Goal: Navigation & Orientation: Find specific page/section

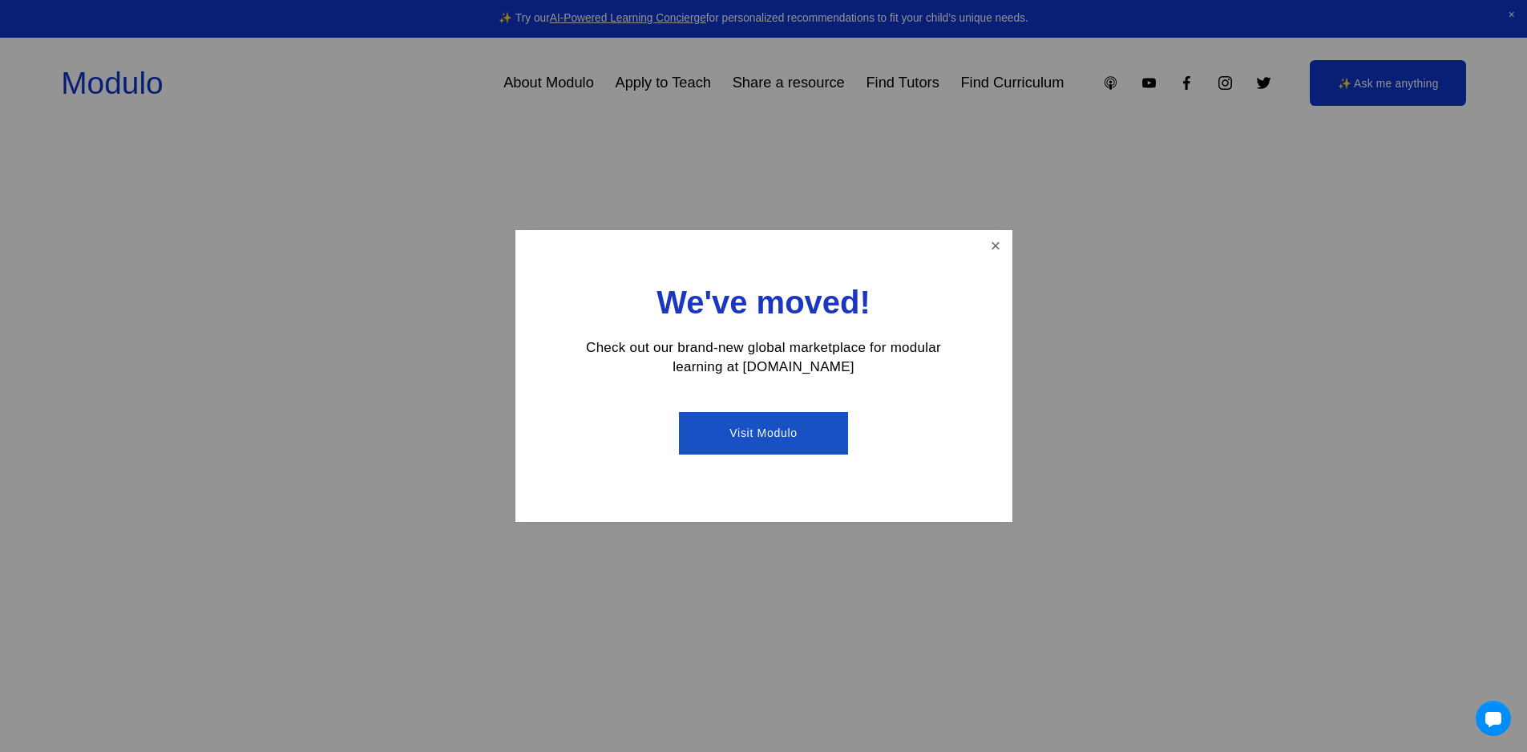
scroll to position [241, 0]
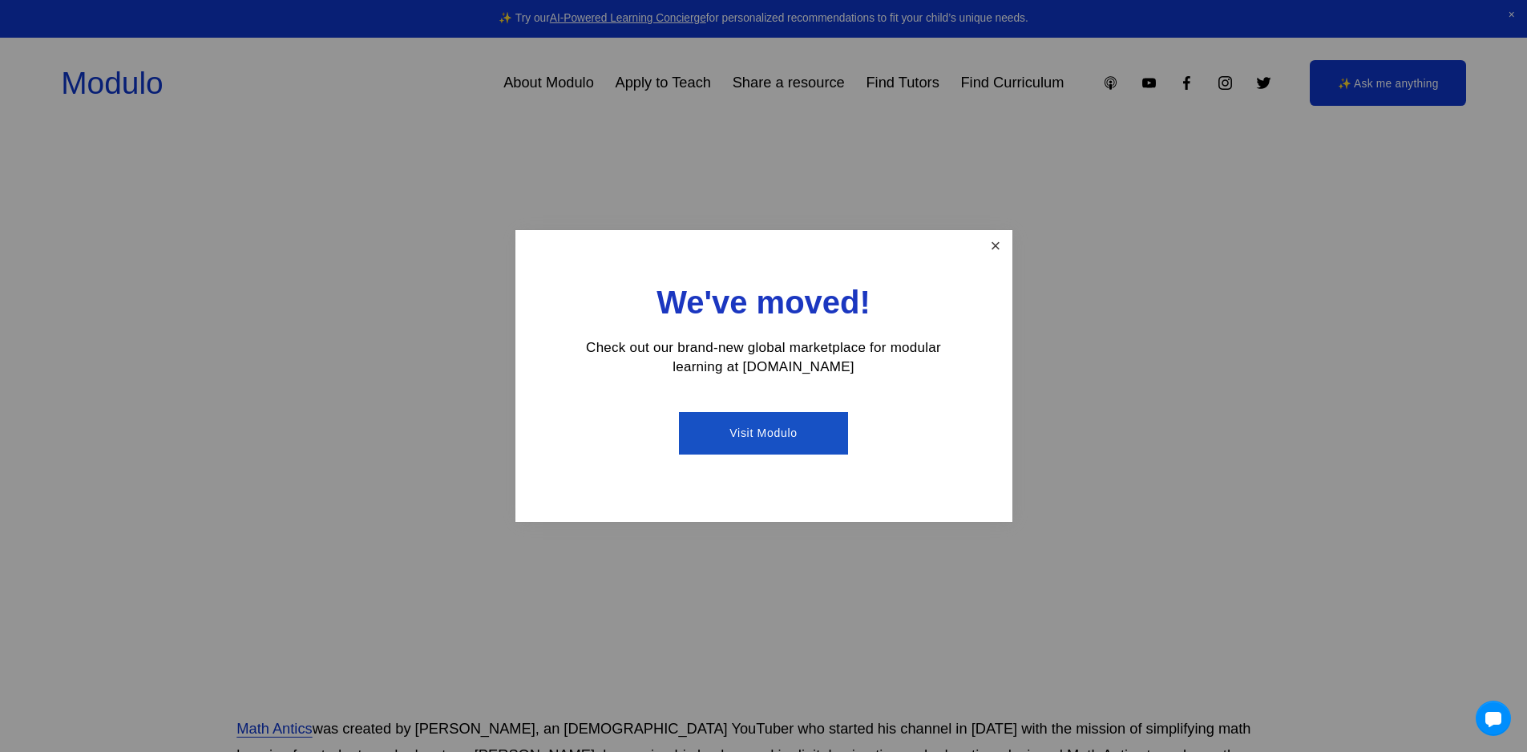
click at [1006, 242] on link "Close" at bounding box center [995, 247] width 28 height 28
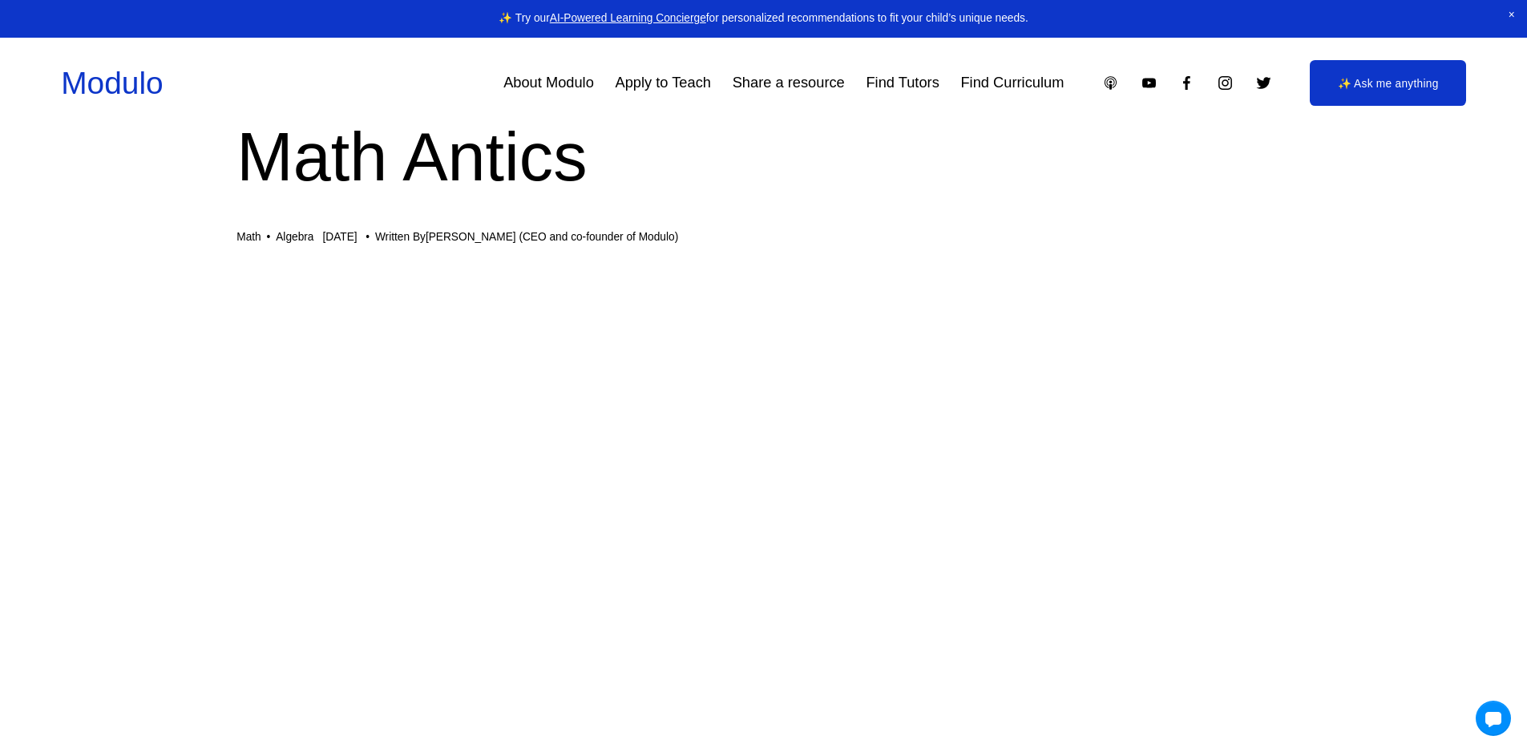
scroll to position [80, 0]
click at [647, 76] on link "Apply to Teach" at bounding box center [663, 83] width 95 height 30
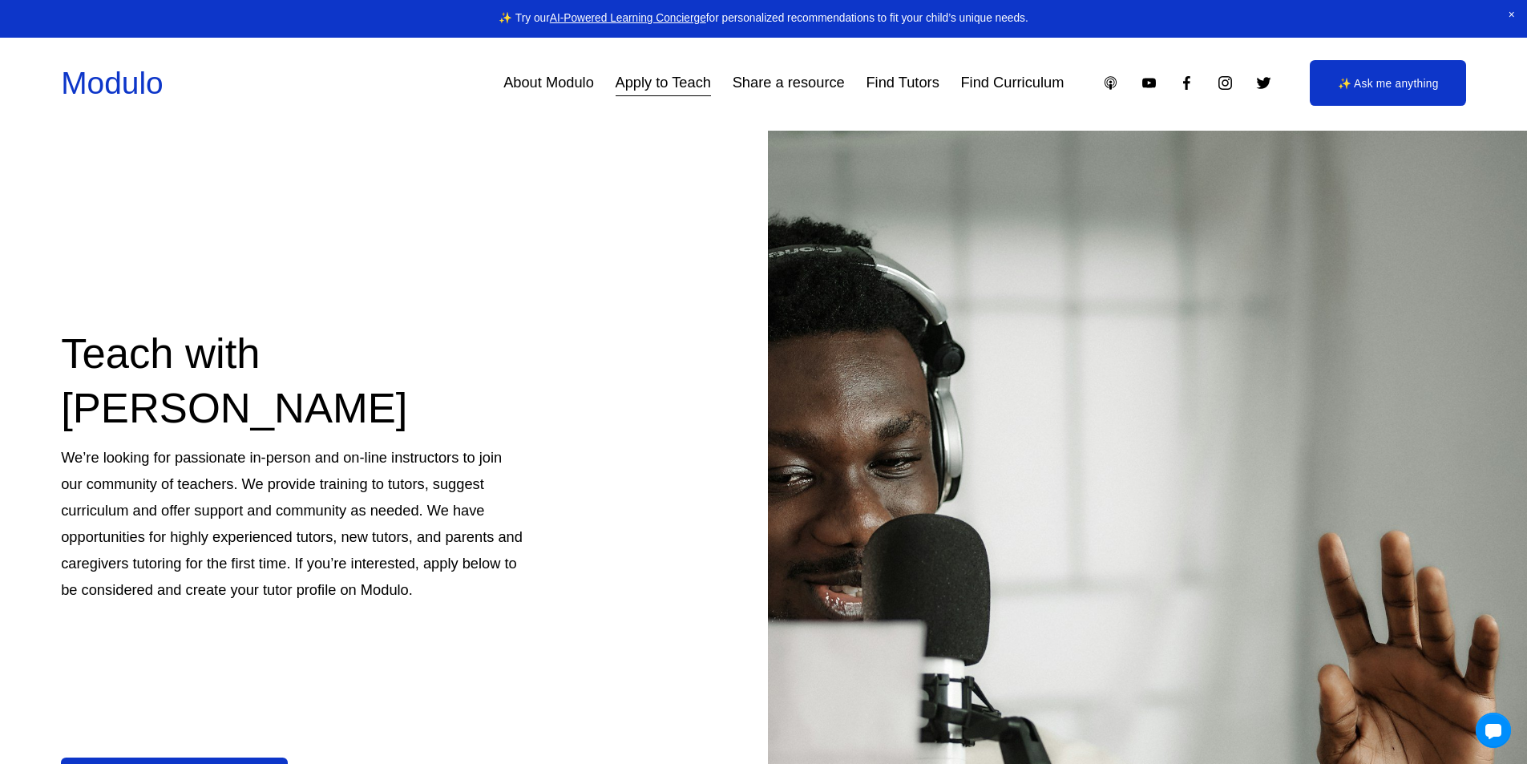
click at [571, 79] on link "About Modulo" at bounding box center [549, 83] width 91 height 30
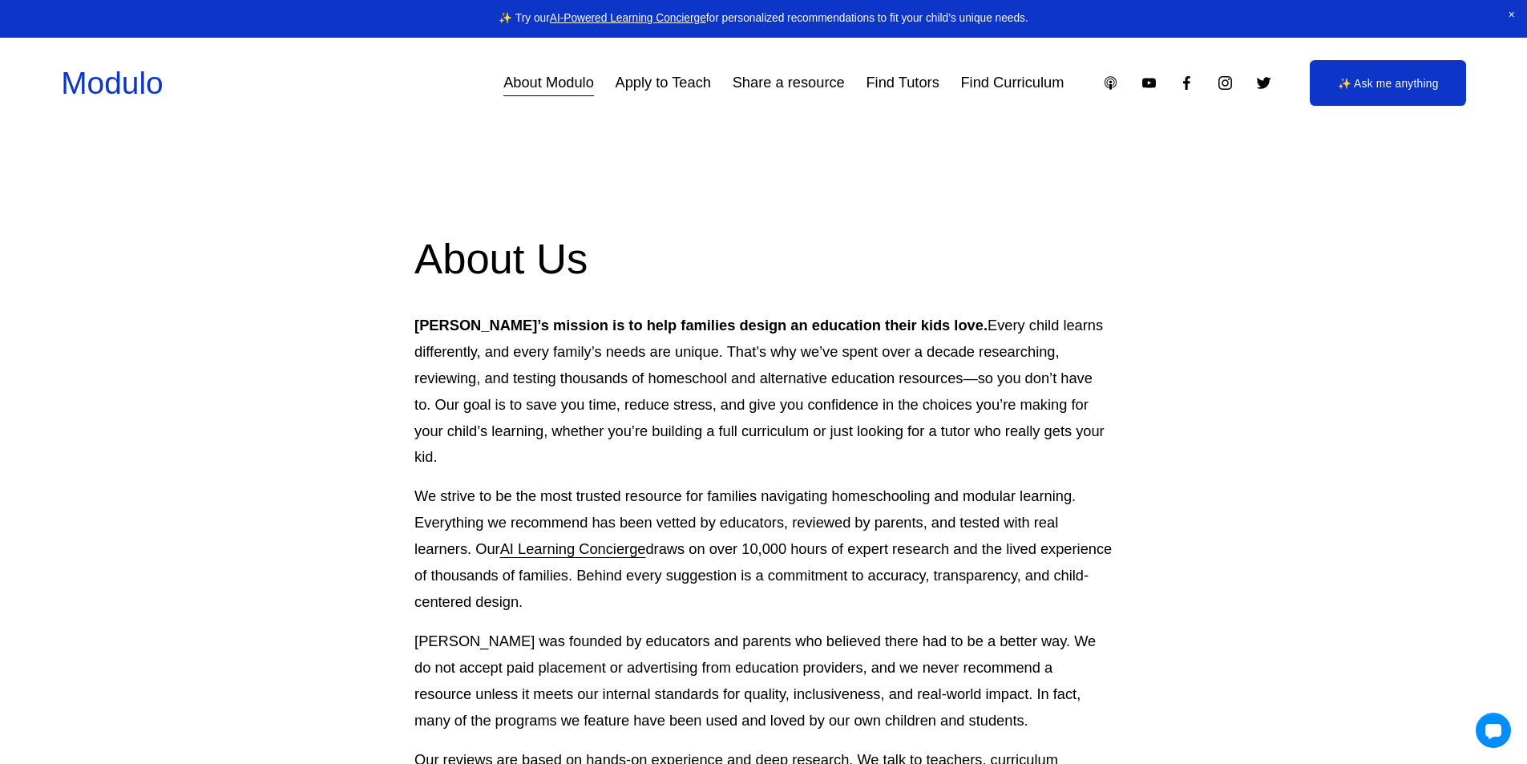
click at [998, 79] on link "Find Curriculum" at bounding box center [1012, 83] width 103 height 30
